Goal: Task Accomplishment & Management: Complete application form

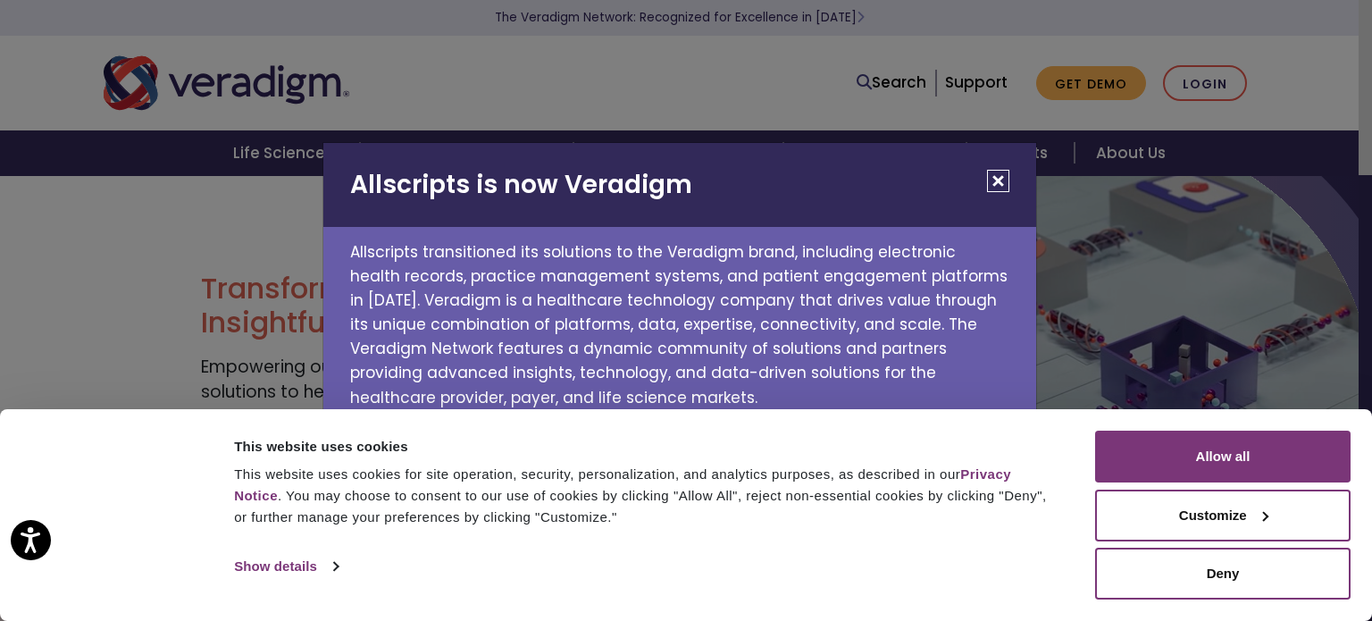
click at [1000, 171] on button "Close" at bounding box center [998, 181] width 22 height 22
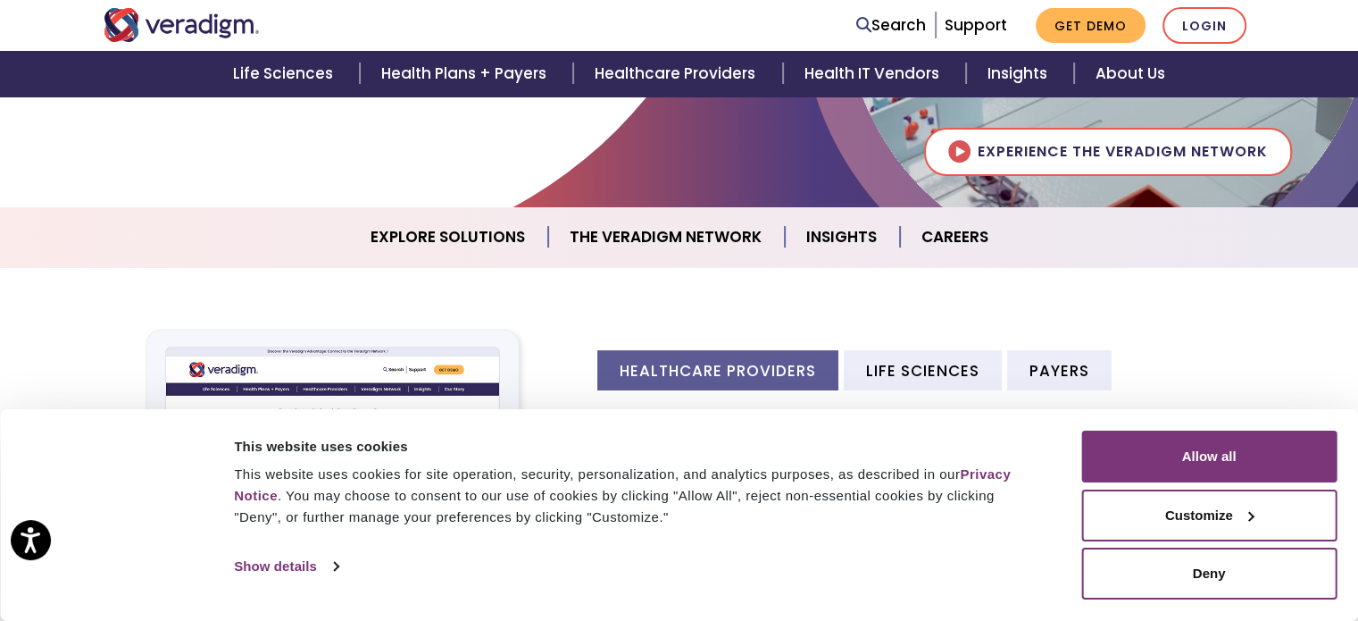
scroll to position [393, 0]
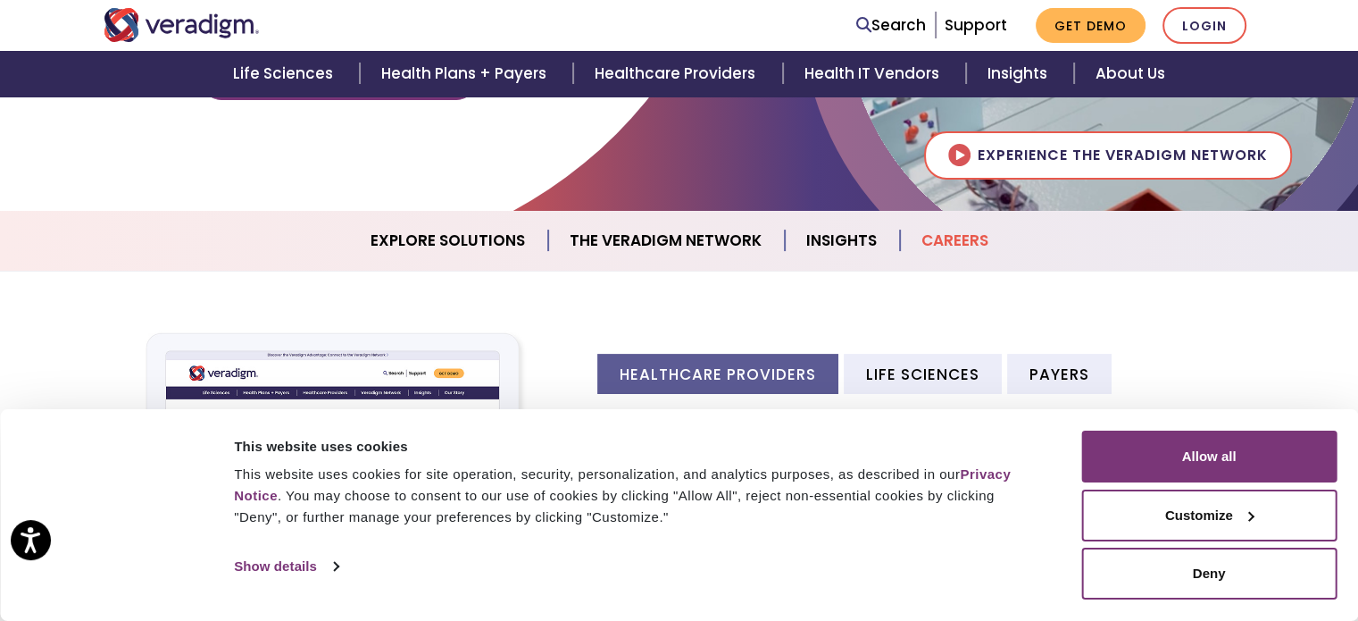
click at [962, 256] on link "Careers" at bounding box center [955, 241] width 110 height 46
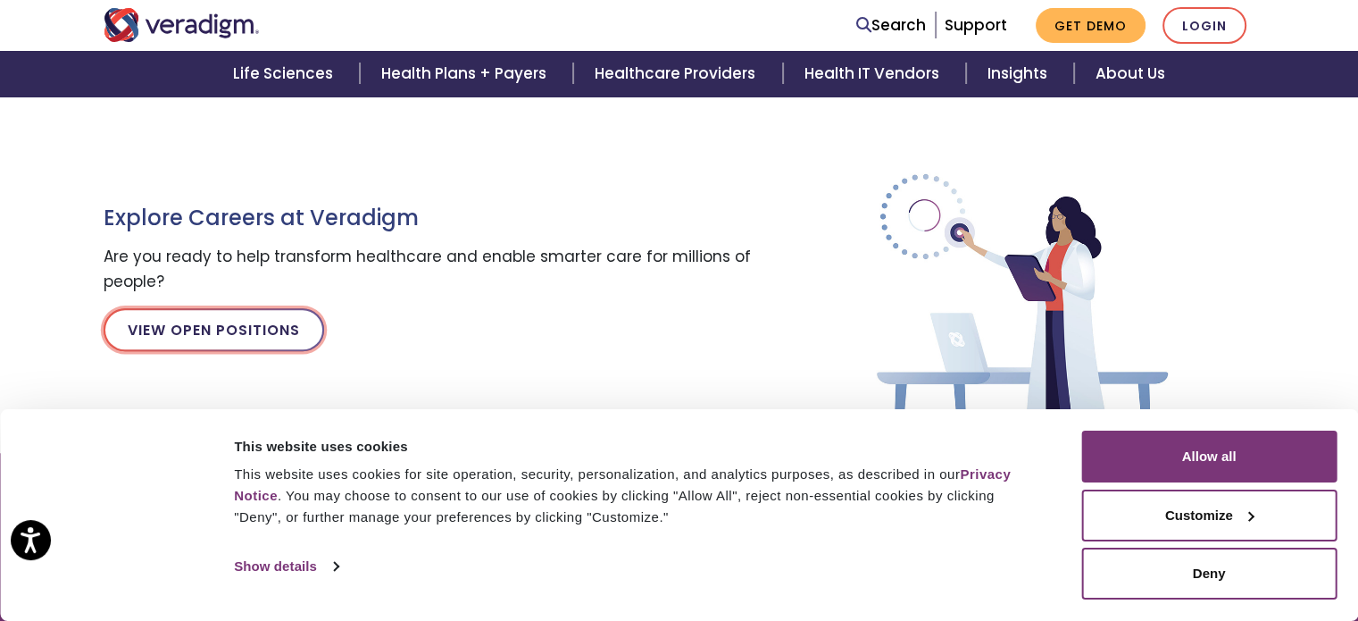
click at [201, 324] on link "View Open Positions" at bounding box center [214, 329] width 221 height 43
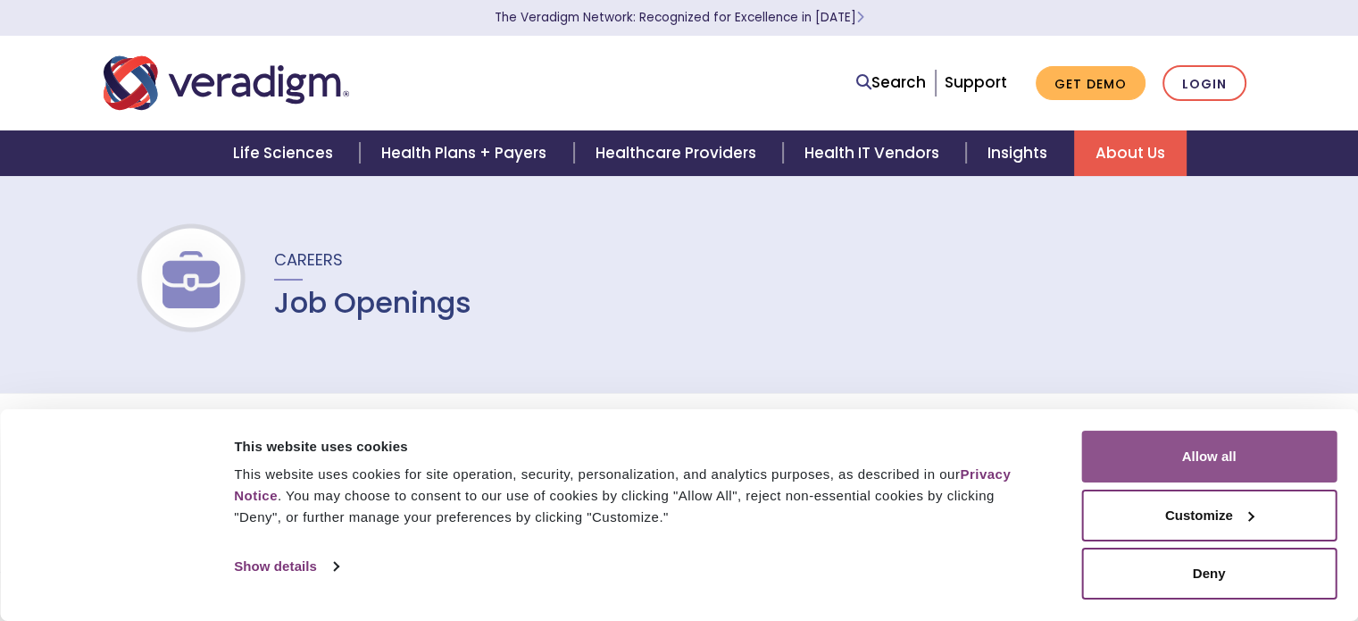
click at [1226, 450] on button "Allow all" at bounding box center [1209, 456] width 255 height 52
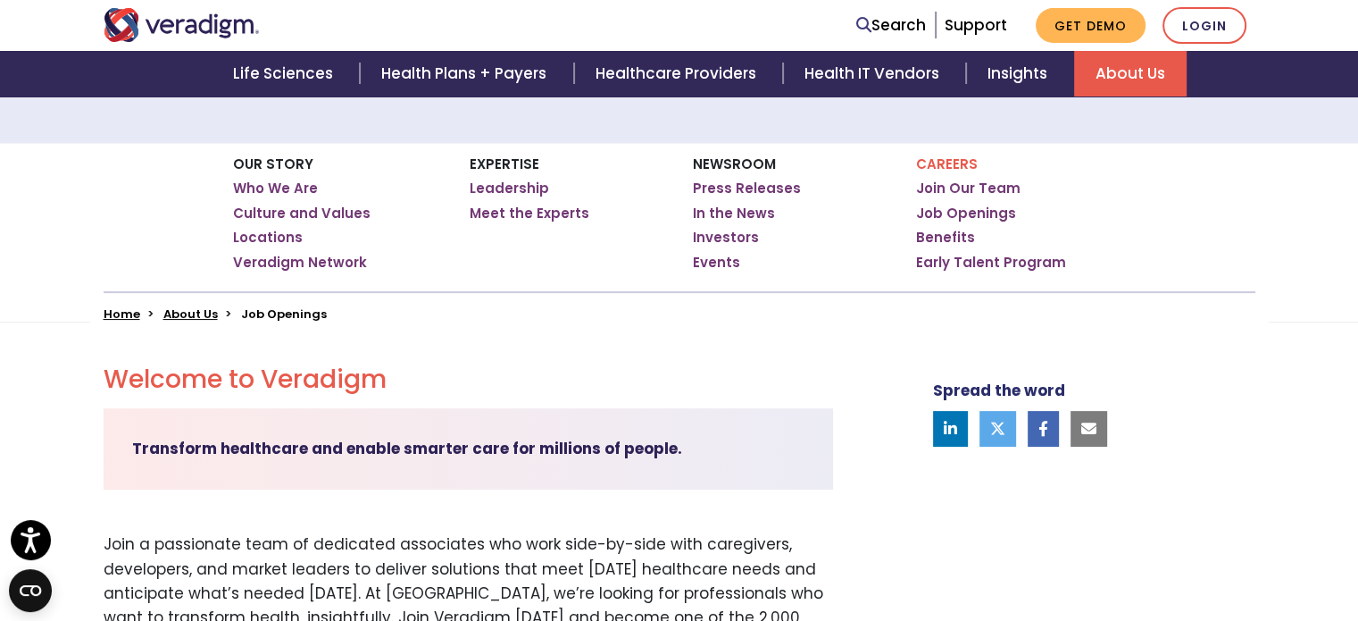
scroll to position [286, 0]
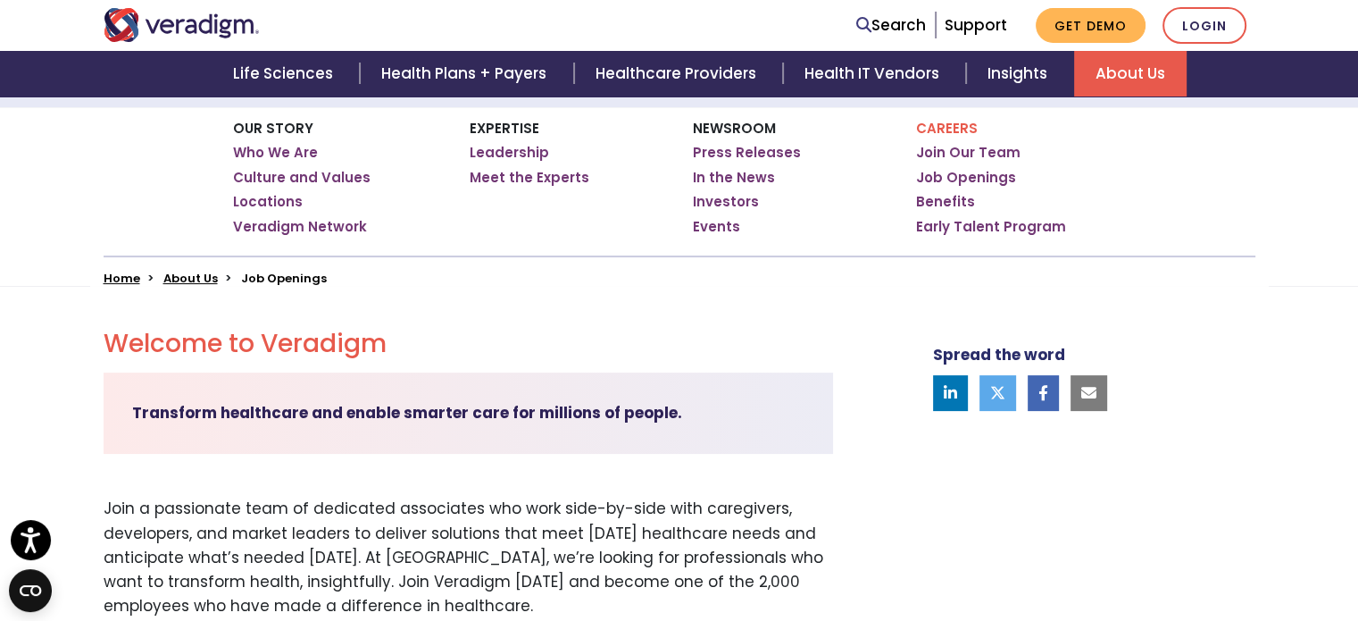
click at [280, 277] on li "Job Openings" at bounding box center [284, 278] width 86 height 17
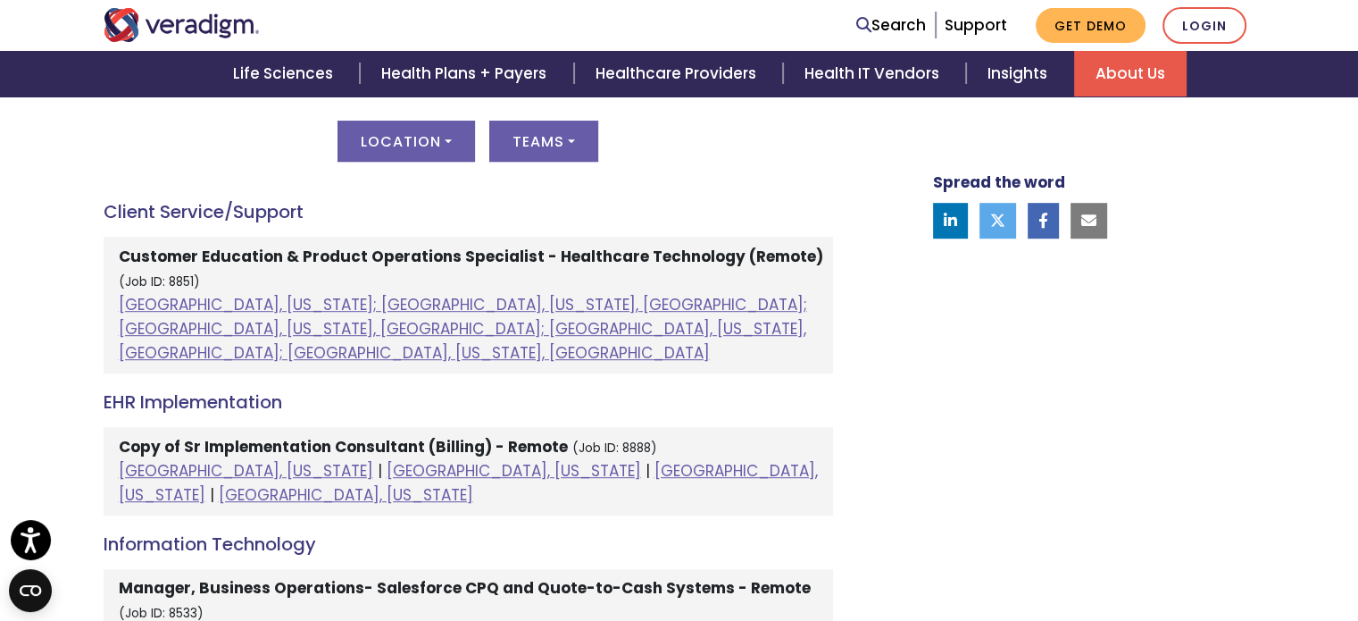
scroll to position [1017, 0]
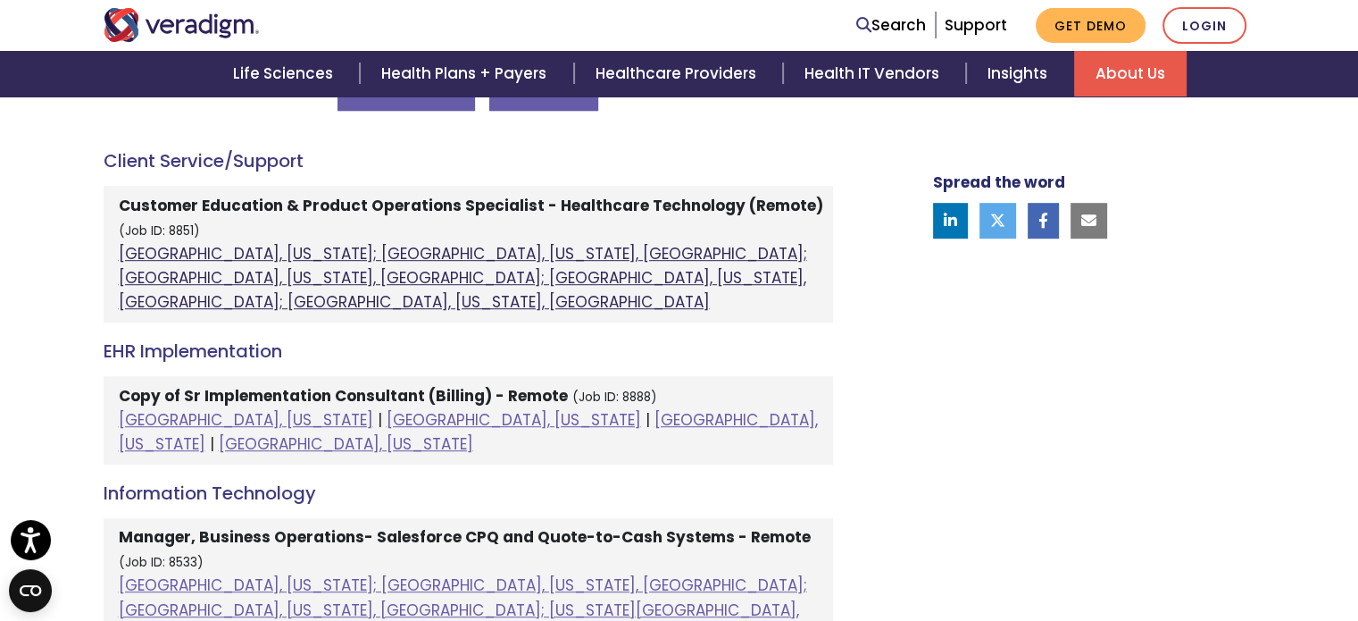
click at [504, 246] on link "[GEOGRAPHIC_DATA], [US_STATE]; [GEOGRAPHIC_DATA], [US_STATE], [GEOGRAPHIC_DATA]…" at bounding box center [463, 278] width 689 height 70
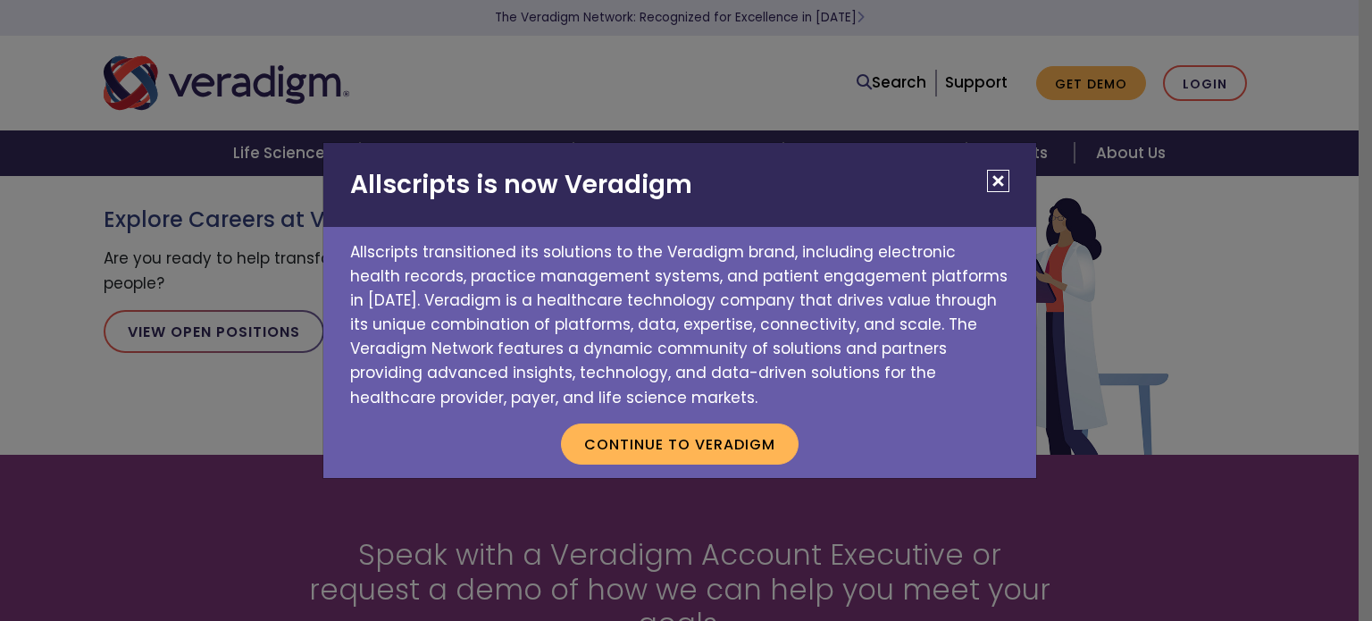
scroll to position [393, 0]
